Goal: Transaction & Acquisition: Purchase product/service

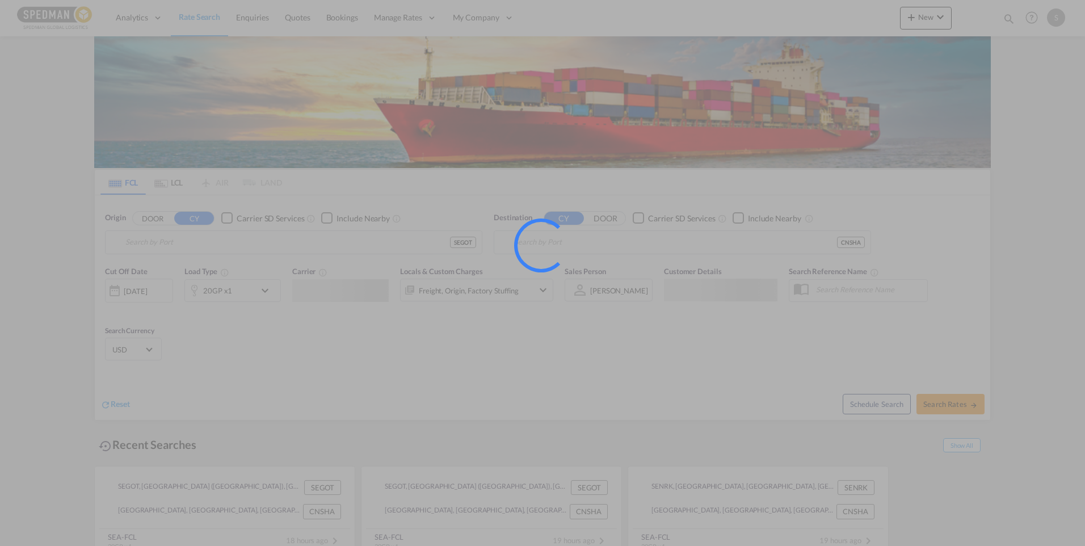
type input "[GEOGRAPHIC_DATA] ([GEOGRAPHIC_DATA]), [GEOGRAPHIC_DATA]"
type input "[GEOGRAPHIC_DATA], [GEOGRAPHIC_DATA]"
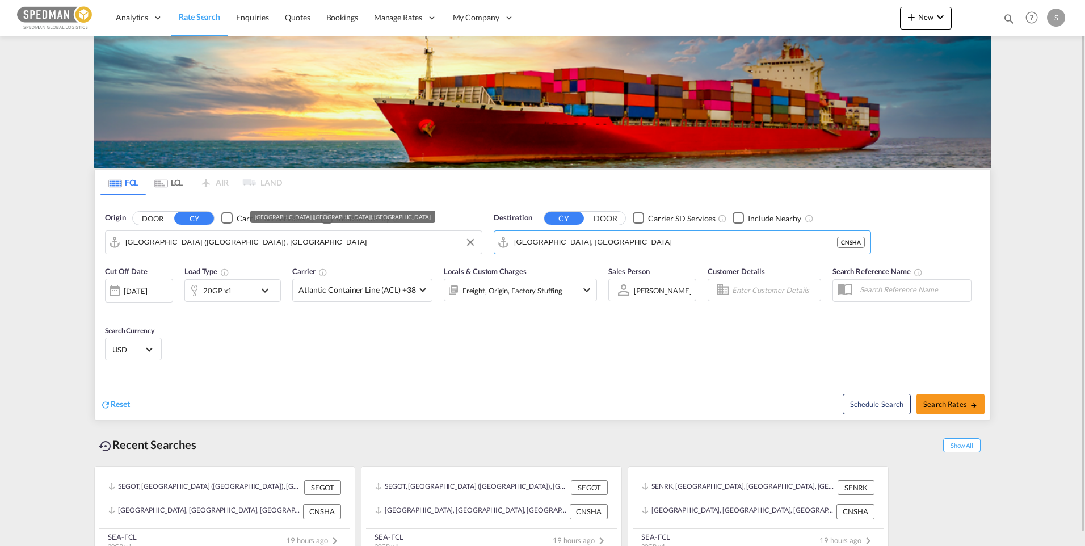
drag, startPoint x: 636, startPoint y: 243, endPoint x: 475, endPoint y: 247, distance: 160.7
click at [475, 247] on div "Origin DOOR CY Carrier SD Services Include Nearby Gothenburg (Goteborg), SEGOT …" at bounding box center [543, 227] width 896 height 65
drag, startPoint x: 602, startPoint y: 244, endPoint x: 417, endPoint y: 245, distance: 184.5
click at [417, 245] on div "Origin DOOR CY Carrier SD Services Include Nearby Gothenburg (Goteborg), SEGOT …" at bounding box center [543, 227] width 896 height 65
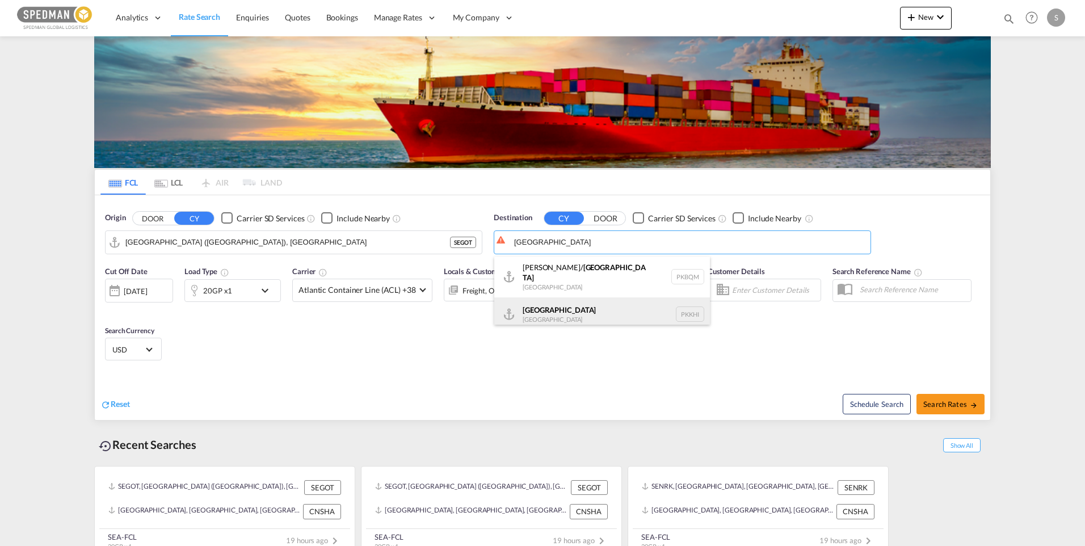
click at [564, 304] on div "Karachi Pakistan PKKHI" at bounding box center [602, 314] width 216 height 34
type input "Karachi, PKKHI"
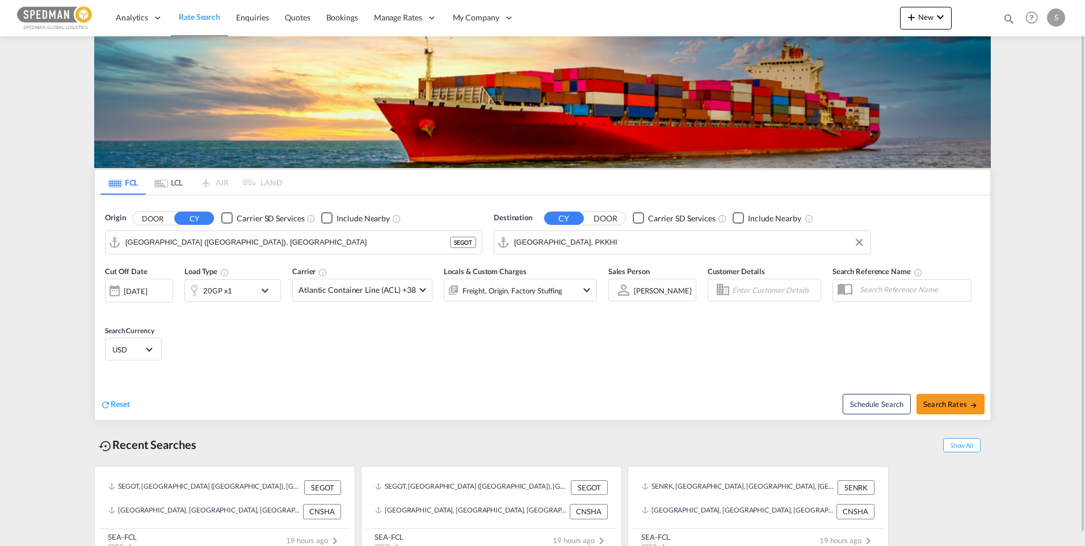
click at [268, 289] on md-icon "icon-chevron-down" at bounding box center [267, 291] width 19 height 14
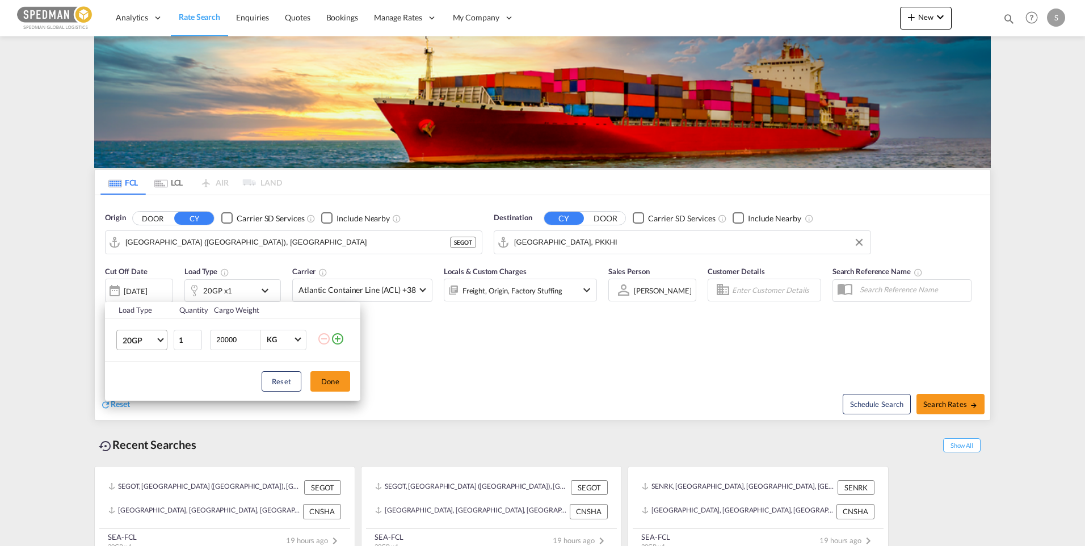
click at [161, 342] on md-select-value "20GP" at bounding box center [143, 339] width 45 height 19
click at [152, 393] on md-option "40HC" at bounding box center [152, 394] width 77 height 27
click at [331, 381] on button "Done" at bounding box center [330, 381] width 40 height 20
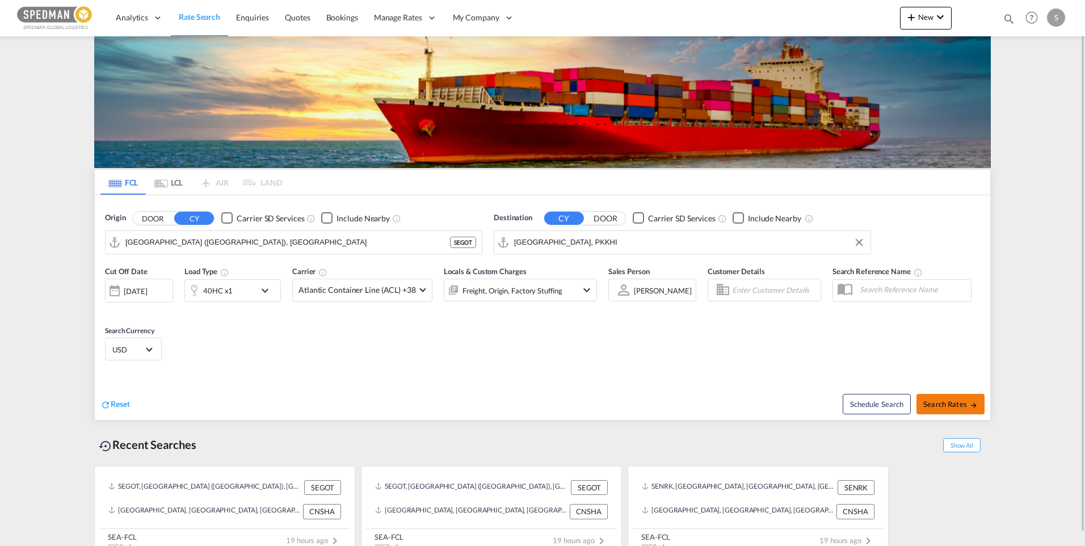
click at [938, 401] on span "Search Rates" at bounding box center [950, 404] width 54 height 9
type input "SEGOT to PKKHI / 23 Sep 2025"
click at [921, 20] on span "New" at bounding box center [926, 16] width 43 height 9
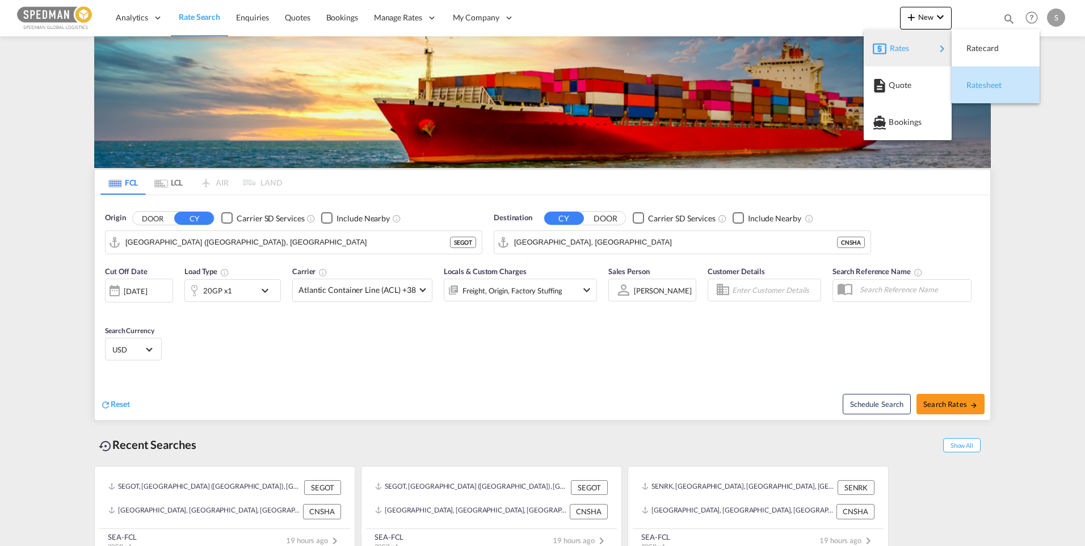
click at [979, 85] on span "Ratesheet" at bounding box center [973, 85] width 12 height 23
